Goal: Transaction & Acquisition: Subscribe to service/newsletter

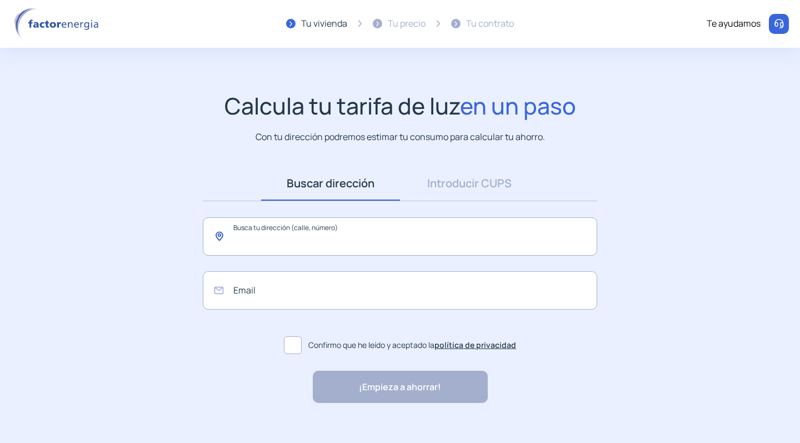
click at [258, 239] on input "text" at bounding box center [400, 236] width 394 height 38
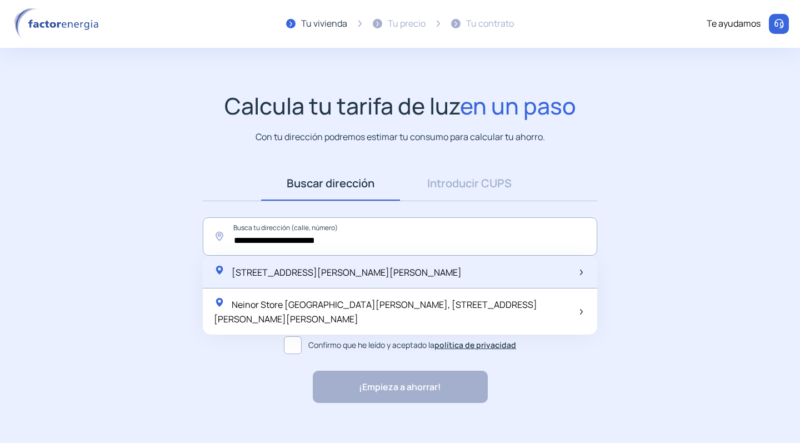
click at [301, 273] on span "[STREET_ADDRESS][PERSON_NAME][PERSON_NAME]" at bounding box center [347, 272] width 230 height 12
type input "**********"
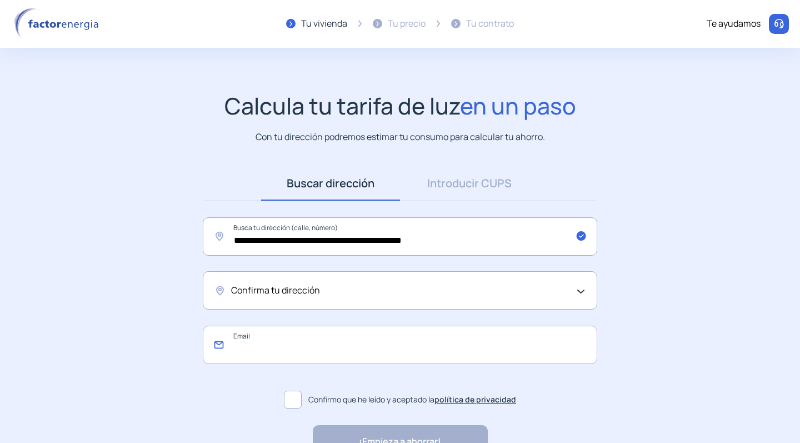
click at [282, 344] on input "email" at bounding box center [400, 345] width 394 height 38
click at [288, 291] on span "Confirma tu dirección" at bounding box center [275, 290] width 89 height 14
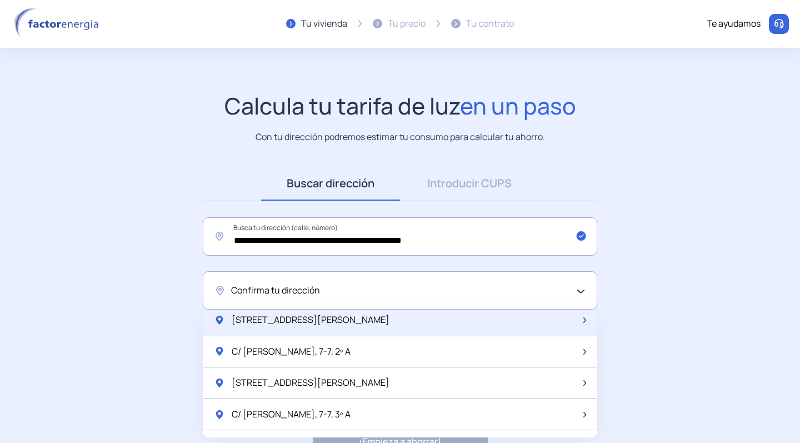
scroll to position [41, 0]
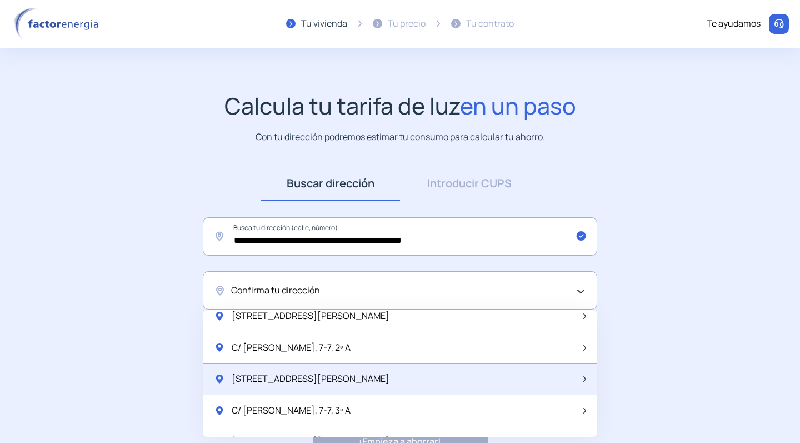
click at [295, 376] on span "[STREET_ADDRESS][PERSON_NAME]" at bounding box center [311, 379] width 158 height 14
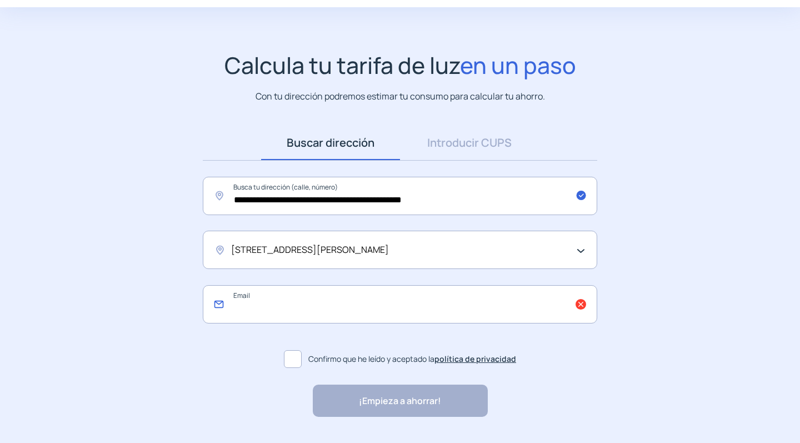
click at [274, 309] on input "email" at bounding box center [400, 304] width 394 height 38
type input "**********"
click at [299, 360] on span at bounding box center [293, 359] width 18 height 18
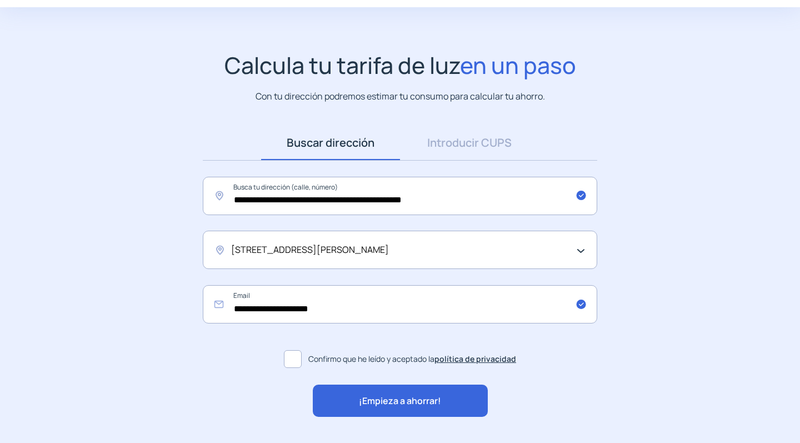
click at [370, 396] on span "¡Empieza a ahorrar!" at bounding box center [400, 401] width 82 height 14
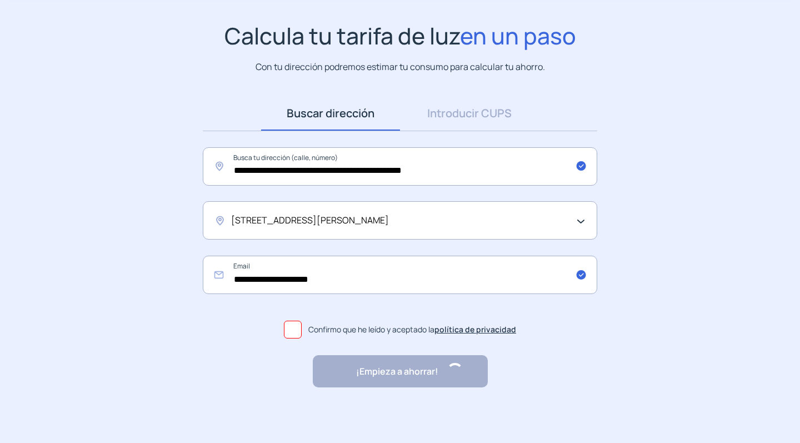
scroll to position [70, 0]
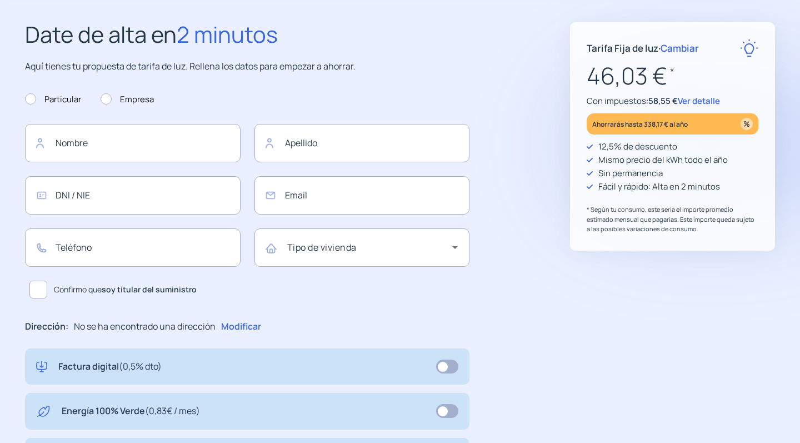
type input "**********"
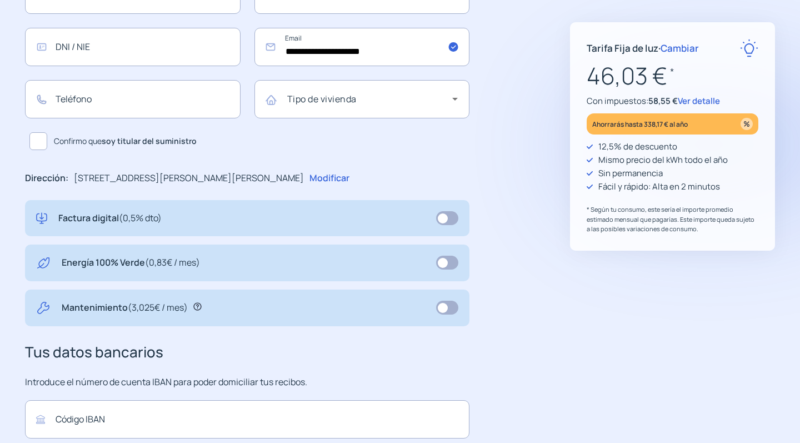
scroll to position [218, 0]
click at [449, 264] on span at bounding box center [447, 263] width 22 height 14
click at [446, 263] on span at bounding box center [447, 263] width 22 height 14
click at [442, 220] on span at bounding box center [447, 218] width 22 height 14
click at [452, 219] on span at bounding box center [447, 218] width 22 height 14
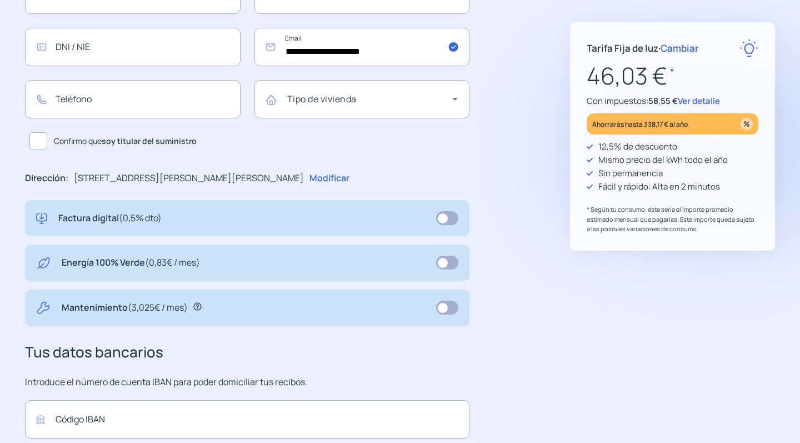
click at [442, 217] on span at bounding box center [447, 218] width 22 height 14
click at [452, 216] on span at bounding box center [447, 218] width 22 height 14
click at [452, 261] on span at bounding box center [447, 263] width 22 height 14
click at [453, 308] on span at bounding box center [447, 308] width 22 height 14
click at [441, 306] on span at bounding box center [447, 308] width 22 height 14
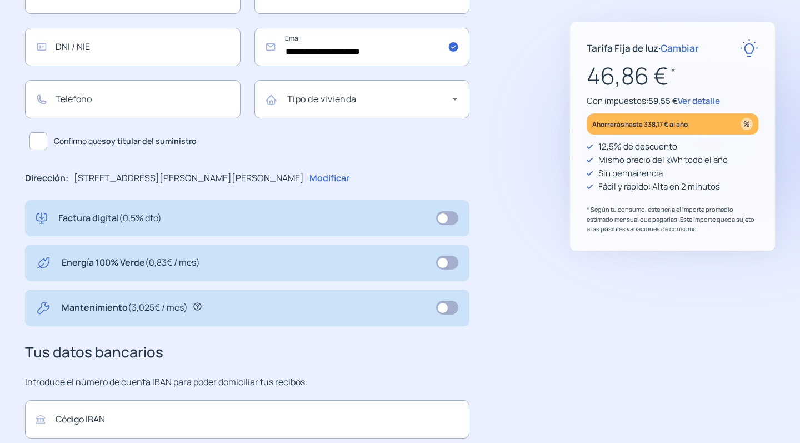
click at [443, 258] on span at bounding box center [447, 263] width 22 height 14
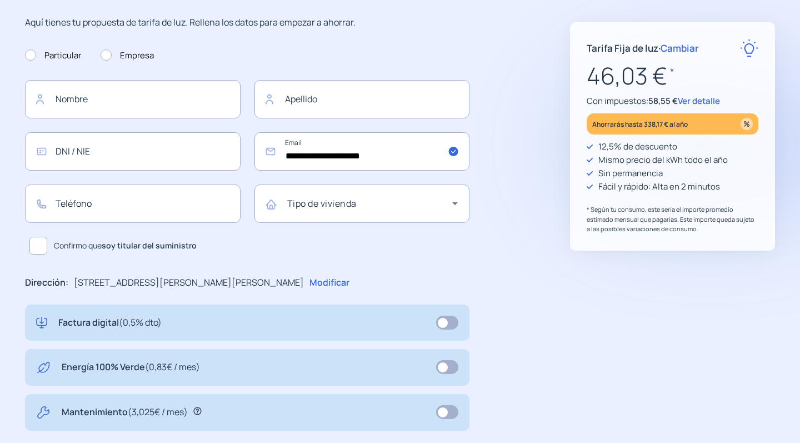
scroll to position [74, 0]
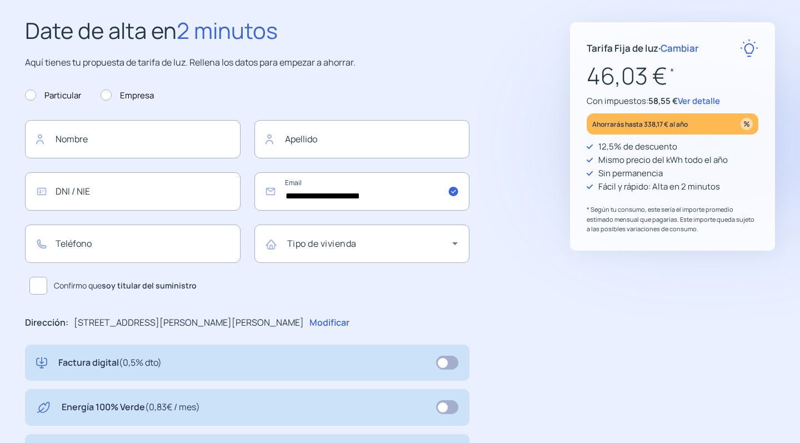
click at [695, 101] on span "Ver detalle" at bounding box center [699, 101] width 42 height 12
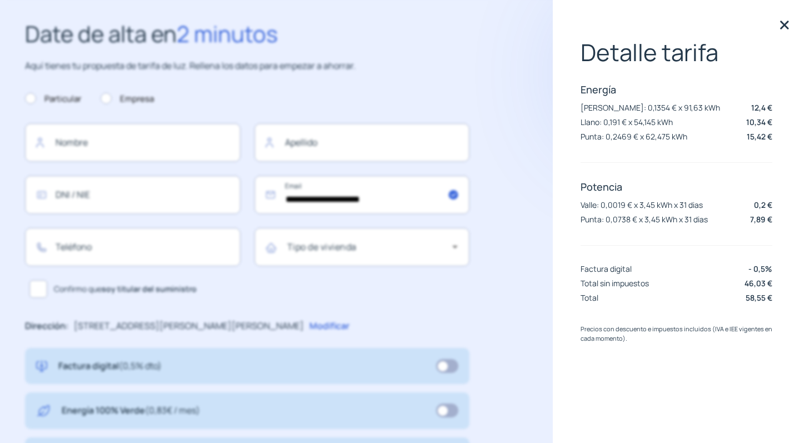
scroll to position [68, 0]
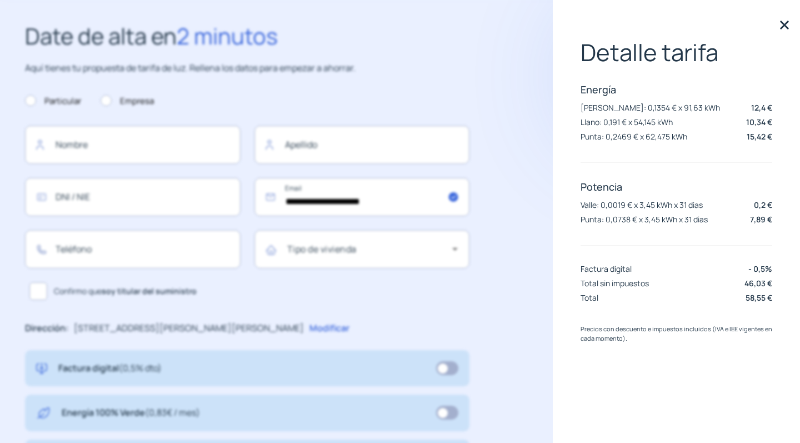
click at [785, 26] on img at bounding box center [784, 25] width 17 height 17
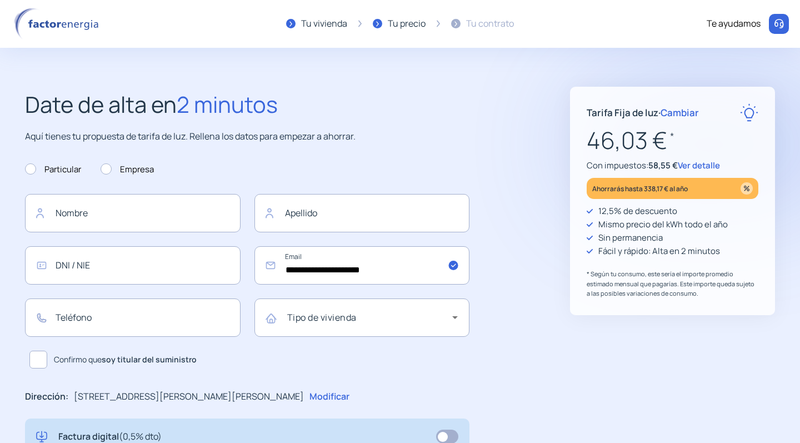
scroll to position [0, 0]
click at [58, 28] on img at bounding box center [58, 24] width 94 height 32
